Goal: Task Accomplishment & Management: Manage account settings

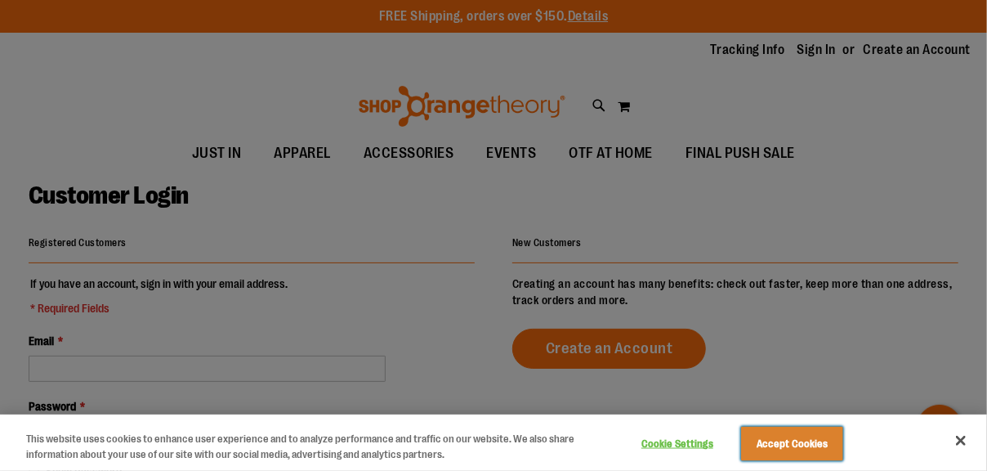
click at [803, 447] on button "Accept Cookies" at bounding box center [792, 444] width 102 height 34
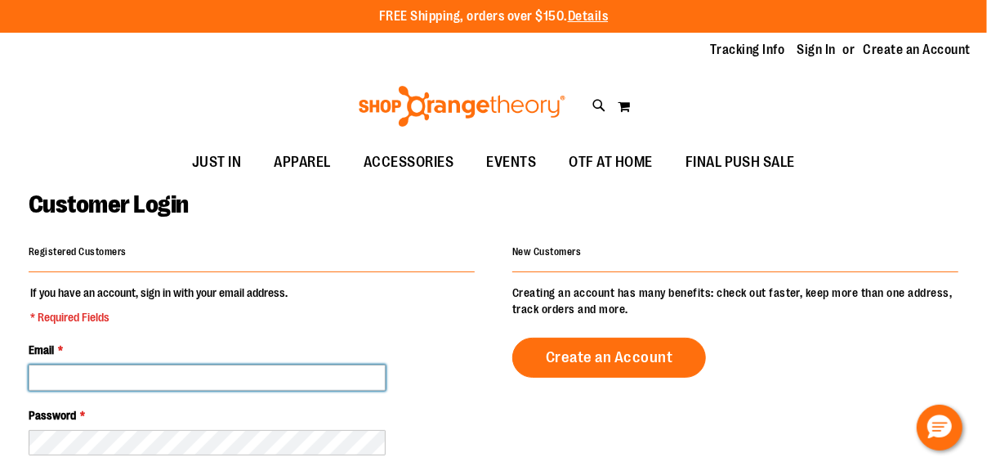
click at [217, 375] on input "Email *" at bounding box center [207, 377] width 357 height 26
type input "**********"
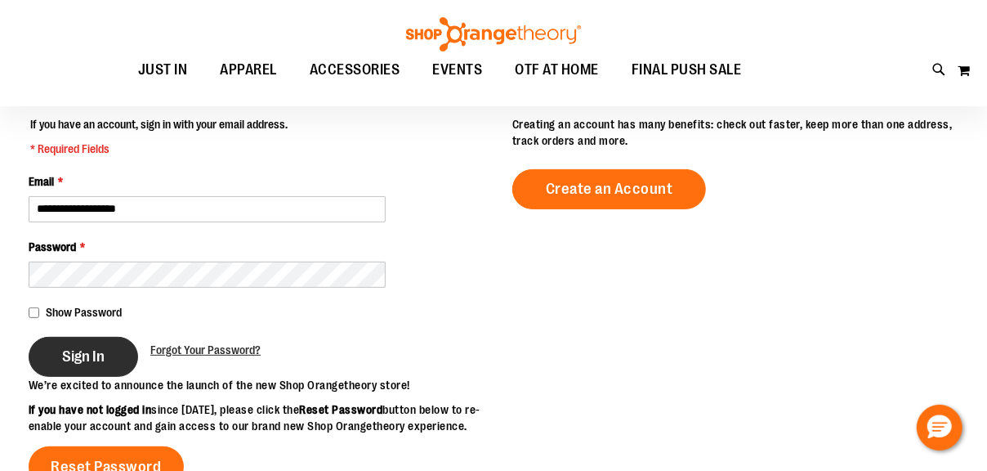
click at [114, 349] on button "Sign In" at bounding box center [83, 357] width 109 height 40
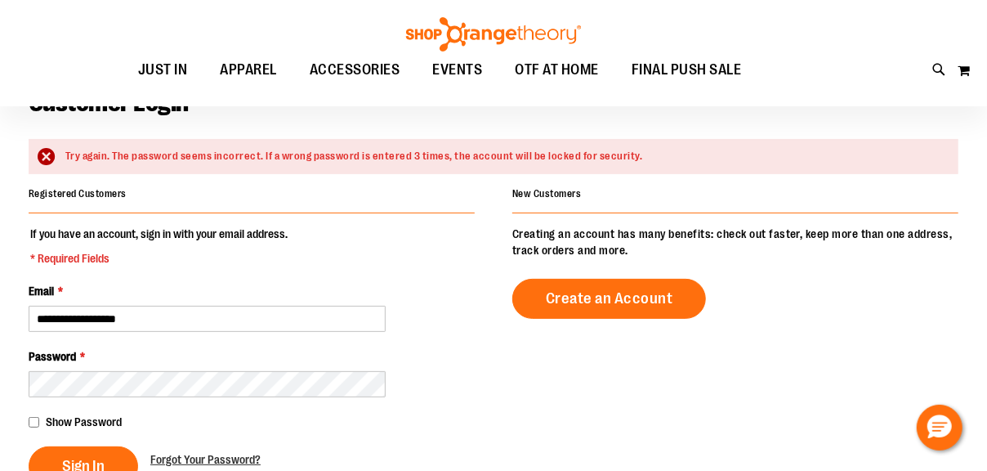
scroll to position [163, 0]
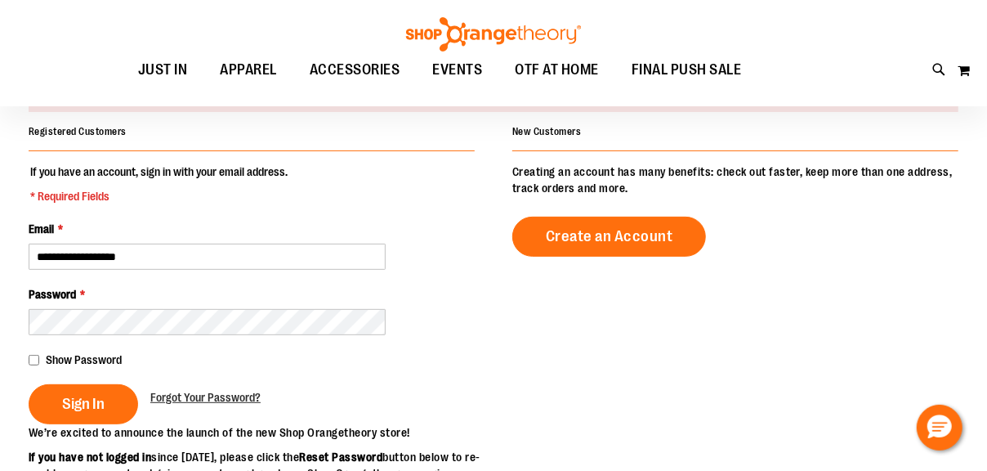
click at [48, 360] on span "Show Password" at bounding box center [84, 359] width 76 height 13
click at [112, 406] on button "Sign In" at bounding box center [83, 404] width 109 height 40
